Goal: Task Accomplishment & Management: Use online tool/utility

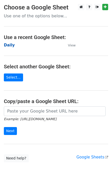
click at [9, 47] on strong "Daily" at bounding box center [9, 45] width 11 height 5
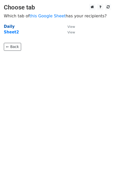
click at [8, 27] on strong "Daily" at bounding box center [9, 26] width 11 height 5
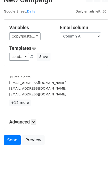
scroll to position [22, 0]
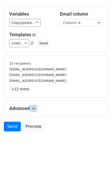
click at [35, 108] on icon at bounding box center [33, 108] width 3 height 3
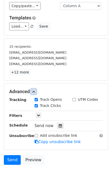
scroll to position [63, 0]
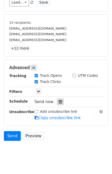
click at [59, 99] on div at bounding box center [60, 102] width 7 height 7
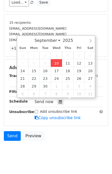
type input "2025-09-10 12:00"
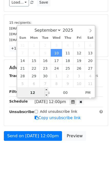
type input "1"
type input "01"
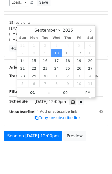
type input "2025-09-10 13:00"
click at [94, 141] on div "Send on Sep 10 at 12:00pm Preview" at bounding box center [56, 137] width 112 height 12
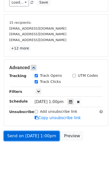
click at [38, 136] on link "Send on Sep 10 at 1:00pm" at bounding box center [31, 136] width 55 height 10
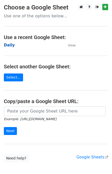
click at [9, 45] on strong "Daily" at bounding box center [9, 45] width 11 height 5
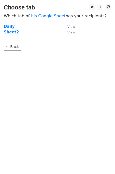
click at [3, 27] on main "Choose tab Which tab of this Google Sheet has your recipients? Daily View Sheet…" at bounding box center [57, 27] width 115 height 47
click at [6, 26] on strong "Daily" at bounding box center [9, 26] width 11 height 5
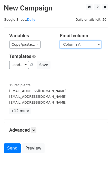
click at [79, 45] on select "Column A Column B Column C Column D" at bounding box center [80, 45] width 41 height 8
select select "Column B"
click at [60, 41] on select "Column A Column B Column C Column D" at bounding box center [80, 45] width 41 height 8
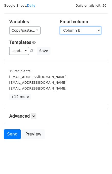
scroll to position [22, 0]
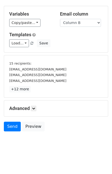
click at [38, 107] on h5 "Advanced" at bounding box center [55, 109] width 93 height 6
click at [35, 106] on link at bounding box center [34, 109] width 6 height 6
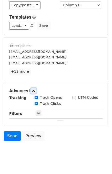
scroll to position [56, 0]
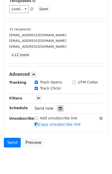
click at [58, 108] on icon at bounding box center [59, 109] width 3 height 4
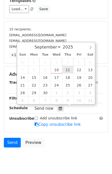
type input "2025-09-11 12:00"
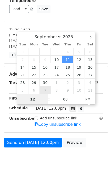
scroll to position [53, 0]
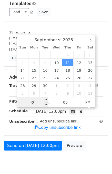
type input "02"
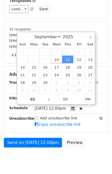
type input "2025-09-11 14:00"
click at [88, 141] on div "Send on Sep 11 at 12:00pm Preview" at bounding box center [56, 144] width 112 height 12
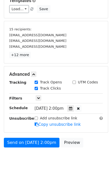
scroll to position [71, 0]
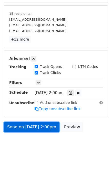
click at [38, 125] on link "Send on Sep 11 at 2:00pm" at bounding box center [31, 127] width 55 height 10
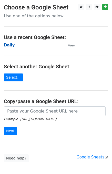
click at [10, 47] on strong "Daily" at bounding box center [9, 45] width 11 height 5
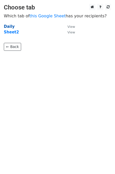
click at [12, 27] on strong "Daily" at bounding box center [9, 26] width 11 height 5
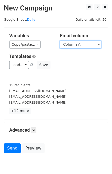
drag, startPoint x: 85, startPoint y: 44, endPoint x: 85, endPoint y: 47, distance: 2.8
click at [85, 44] on select "Column A Column B Column C Column D" at bounding box center [80, 45] width 41 height 8
select select "Column C"
click at [60, 41] on select "Column A Column B Column C Column D" at bounding box center [80, 45] width 41 height 8
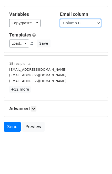
scroll to position [22, 0]
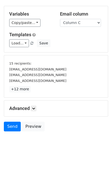
click at [38, 106] on h5 "Advanced" at bounding box center [55, 109] width 93 height 6
click at [36, 106] on link at bounding box center [34, 109] width 6 height 6
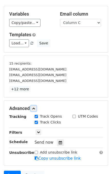
scroll to position [61, 0]
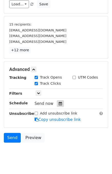
click at [58, 102] on icon at bounding box center [59, 104] width 3 height 4
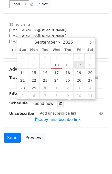
type input "2025-09-12 12:00"
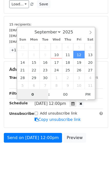
type input "03"
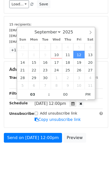
type input "2025-09-12 15:00"
click at [93, 135] on div "Send on Sep 12 at 12:00pm Preview" at bounding box center [56, 139] width 112 height 12
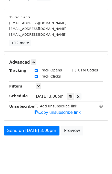
scroll to position [71, 0]
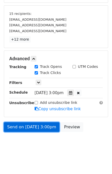
click at [30, 126] on link "Send on Sep 12 at 3:00pm" at bounding box center [31, 127] width 55 height 10
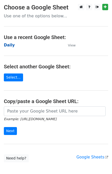
click at [9, 46] on strong "Daily" at bounding box center [9, 45] width 11 height 5
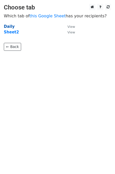
click at [10, 28] on strong "Daily" at bounding box center [9, 26] width 11 height 5
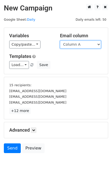
click at [90, 43] on select "Column A Column B Column C Column D" at bounding box center [80, 45] width 41 height 8
select select "Column D"
click at [60, 41] on select "Column A Column B Column C Column D" at bounding box center [80, 45] width 41 height 8
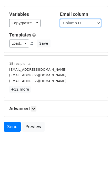
scroll to position [22, 0]
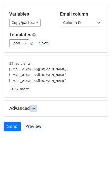
click at [36, 106] on link at bounding box center [34, 109] width 6 height 6
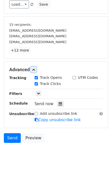
scroll to position [61, 0]
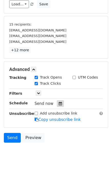
click at [58, 100] on div at bounding box center [60, 103] width 7 height 7
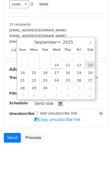
type input "2025-09-13 12:00"
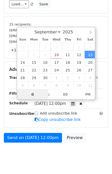
type input "04"
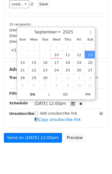
type input "2025-09-13 16:00"
click at [91, 131] on form "Variables Copy/paste... {{Column A}} {{Column B}} {{Column C}} {{Column D}} Ema…" at bounding box center [56, 56] width 104 height 178
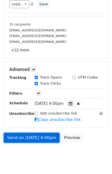
click at [40, 136] on link "Send on Sep 13 at 4:00pm" at bounding box center [31, 138] width 55 height 10
click at [33, 137] on link "Send on Sep 13 at 4:00pm" at bounding box center [31, 138] width 55 height 10
